Goal: Transaction & Acquisition: Purchase product/service

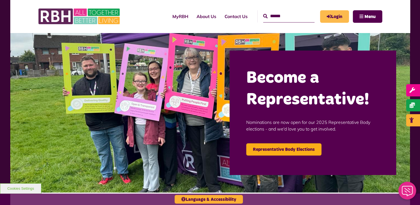
click at [338, 15] on link "Login" at bounding box center [334, 16] width 29 height 13
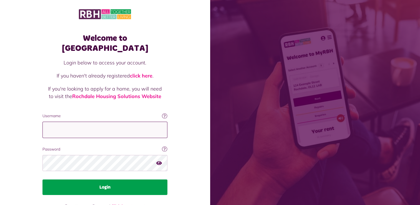
type input "**********"
click at [96, 181] on button "Login" at bounding box center [105, 187] width 125 height 16
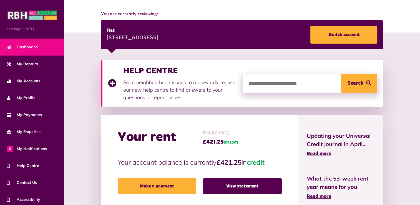
scroll to position [74, 0]
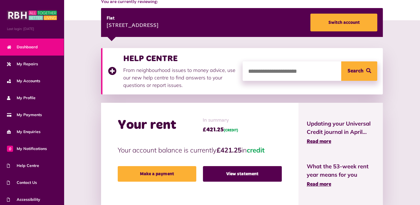
click at [221, 196] on div "Your rent In summary £421.25 (CREDIT) Your account balance is currently £421.25…" at bounding box center [200, 154] width 198 height 102
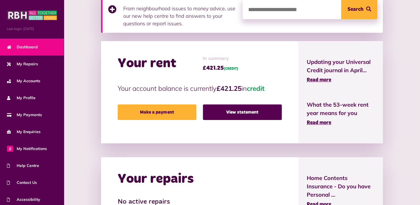
scroll to position [140, 0]
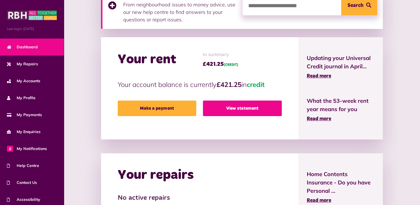
click at [219, 106] on link "View statement" at bounding box center [242, 109] width 79 height 16
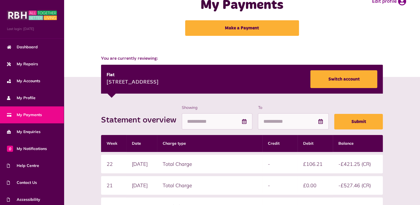
scroll to position [7, 0]
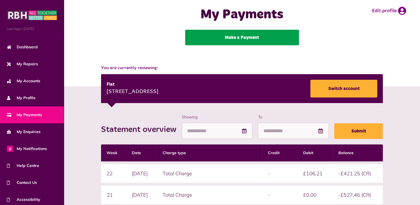
click at [214, 38] on link "Make a Payment" at bounding box center [242, 38] width 114 height 16
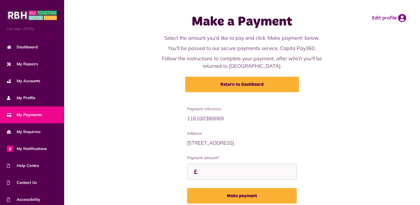
scroll to position [23, 0]
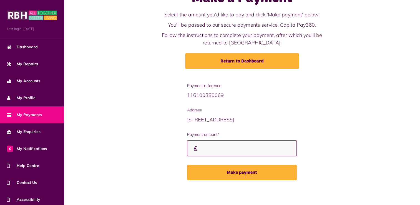
click at [204, 151] on input "Payment amount*" at bounding box center [241, 148] width 109 height 16
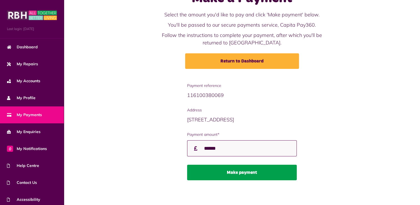
type input "******"
click at [223, 169] on button "Make payment" at bounding box center [241, 173] width 109 height 16
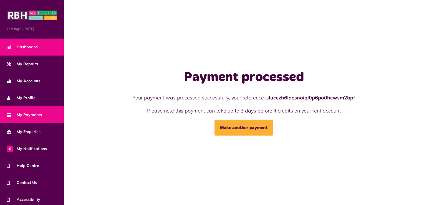
click at [27, 48] on span "Dashboard" at bounding box center [22, 47] width 31 height 6
